Goal: Task Accomplishment & Management: Manage account settings

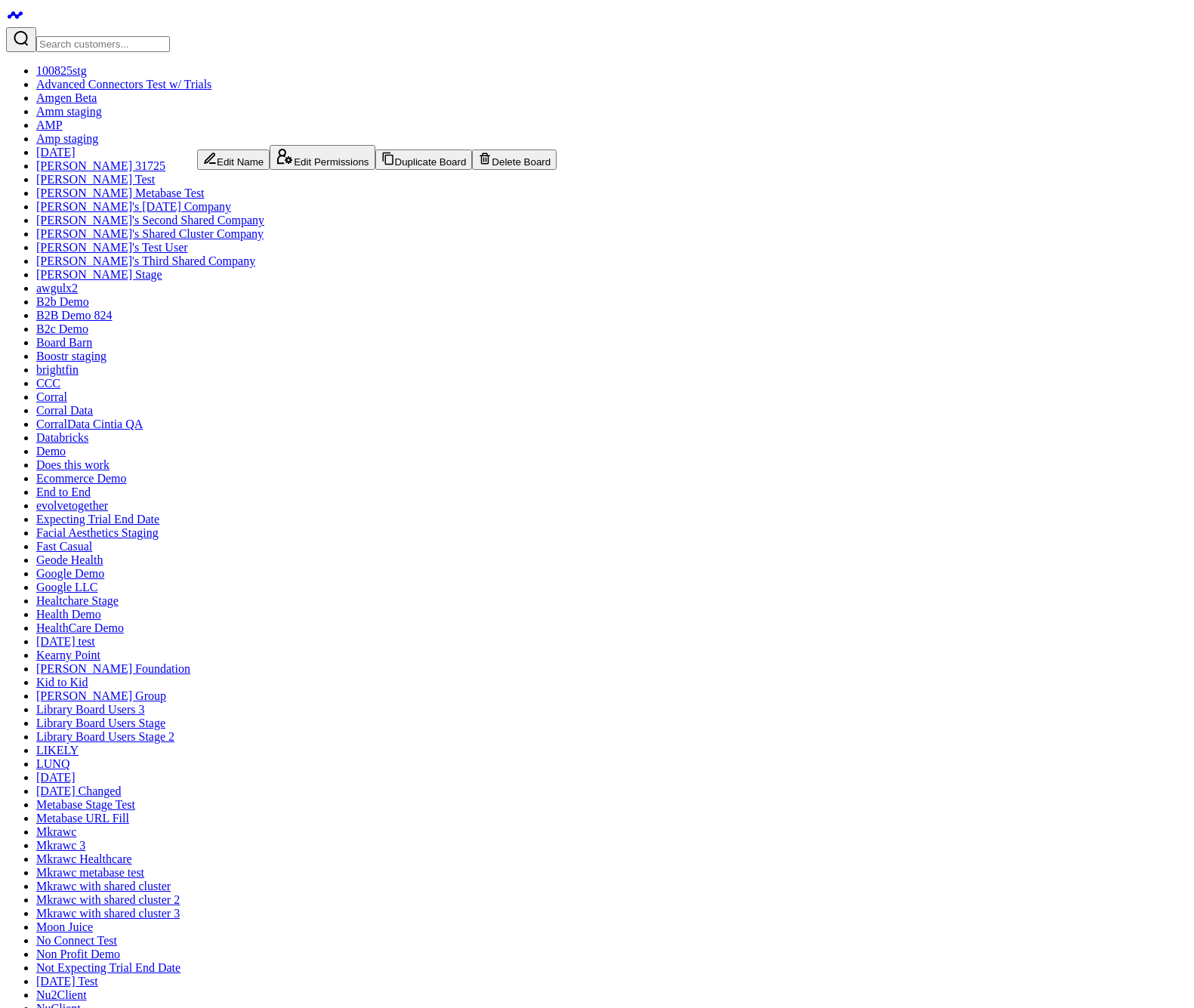
click at [472, 170] on button "Delete Board" at bounding box center [513, 160] width 84 height 20
type input "Smoke test - Generate via AI"
